Goal: Task Accomplishment & Management: Manage account settings

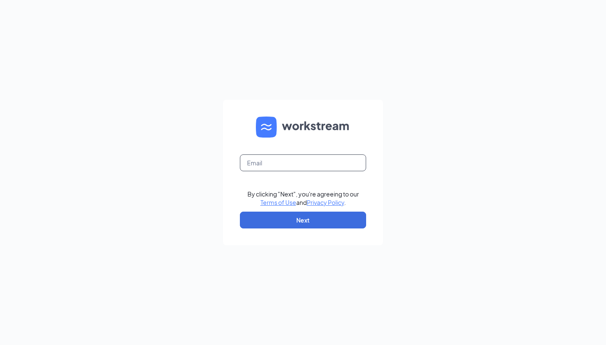
click at [337, 157] on input "text" at bounding box center [303, 162] width 126 height 17
type input "[EMAIL_ADDRESS][DOMAIN_NAME]"
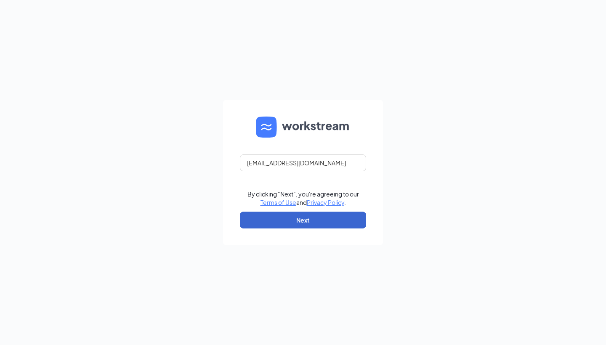
click at [312, 223] on button "Next" at bounding box center [303, 220] width 126 height 17
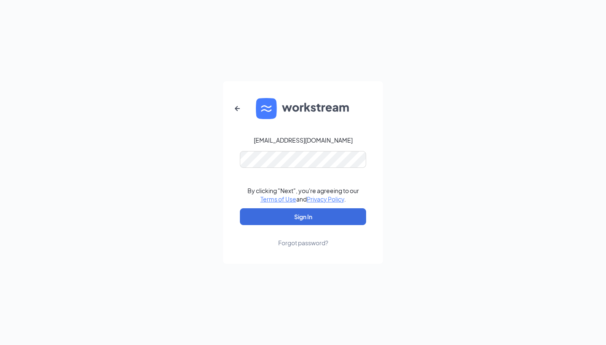
click at [303, 217] on button "Sign In" at bounding box center [303, 216] width 126 height 17
click at [299, 221] on button "Sign In" at bounding box center [303, 216] width 126 height 17
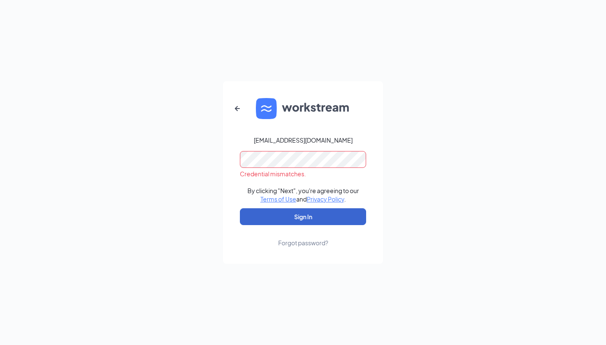
click at [350, 221] on button "Sign In" at bounding box center [303, 216] width 126 height 17
click at [239, 111] on icon "ArrowLeftNew" at bounding box center [237, 109] width 10 height 10
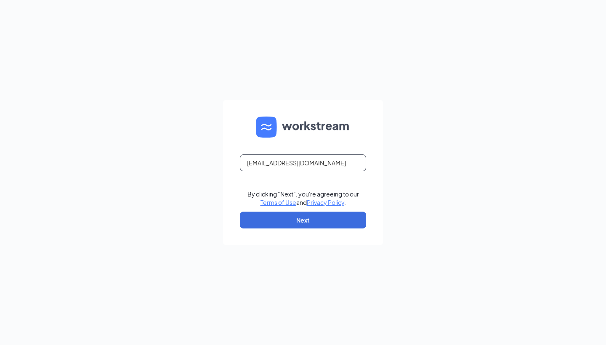
click at [324, 168] on input "[EMAIL_ADDRESS][DOMAIN_NAME]" at bounding box center [303, 162] width 126 height 17
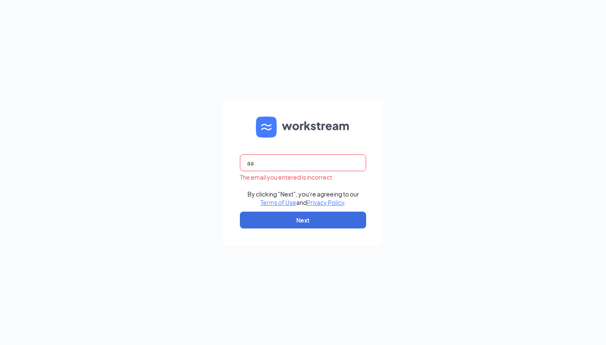
type input "a"
click at [314, 162] on input "text" at bounding box center [303, 162] width 126 height 17
type input "a"
type input "[EMAIL_ADDRESS]"
click at [300, 229] on form "[EMAIL_ADDRESS] By clicking "Next", you're agreeing to our Terms of Use and Pri…" at bounding box center [303, 173] width 160 height 146
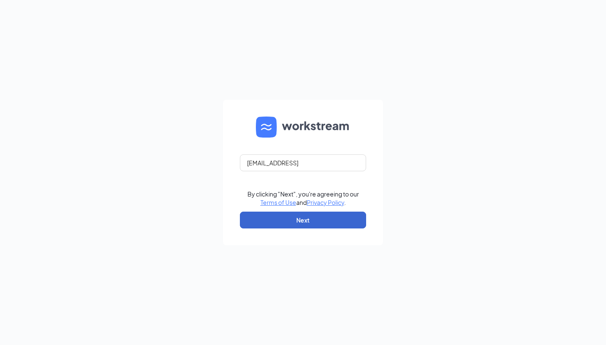
click at [301, 223] on button "Next" at bounding box center [303, 220] width 126 height 17
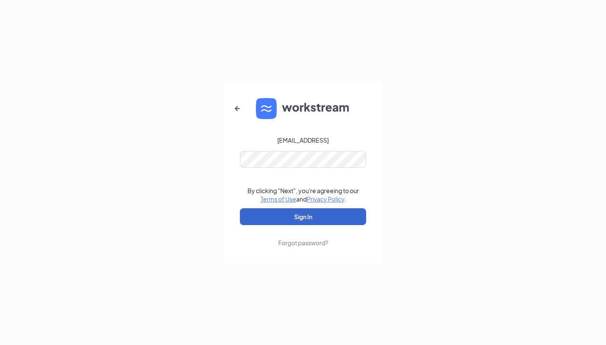
click at [292, 213] on button "Sign In" at bounding box center [303, 216] width 126 height 17
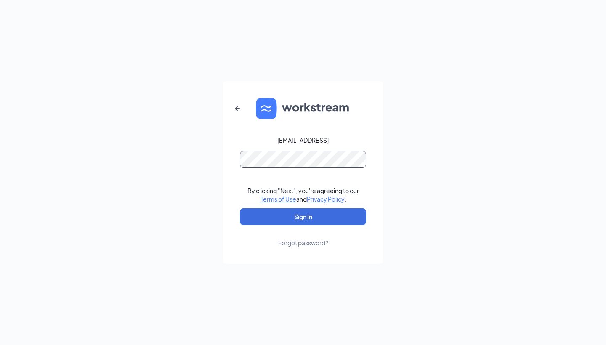
click at [303, 217] on button "Sign In" at bounding box center [303, 216] width 126 height 17
